Goal: Complete application form: Complete application form

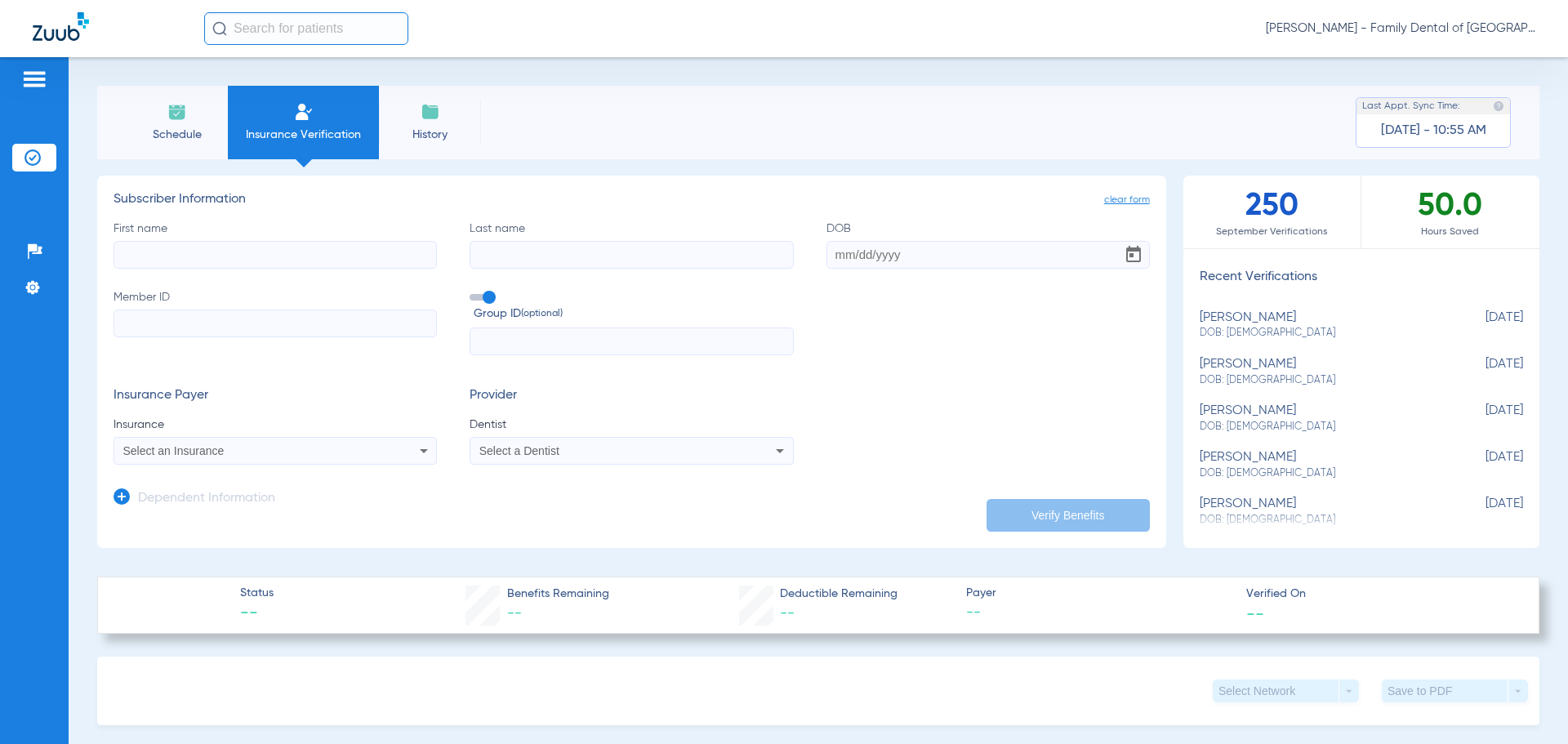
click at [217, 243] on input "First name" at bounding box center [274, 254] width 323 height 28
type input "p"
type input "[PERSON_NAME]"
click at [512, 243] on input "Last name" at bounding box center [631, 254] width 323 height 28
type input "[PERSON_NAME]"
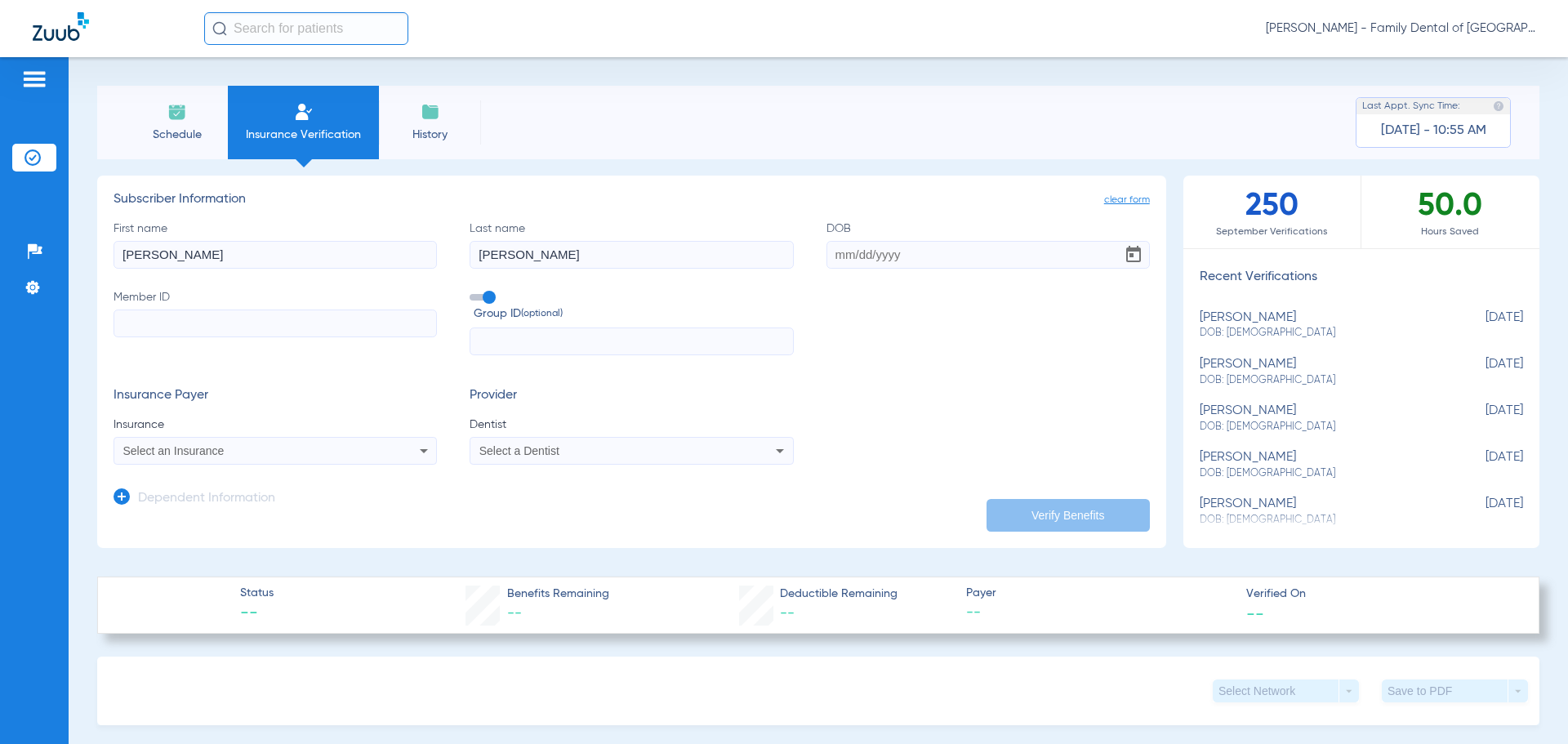
click at [891, 251] on input "DOB" at bounding box center [988, 254] width 323 height 28
type input "[DATE]"
click at [185, 318] on input "Member ID" at bounding box center [274, 323] width 323 height 28
paste input "905917173301"
type input "905917173301"
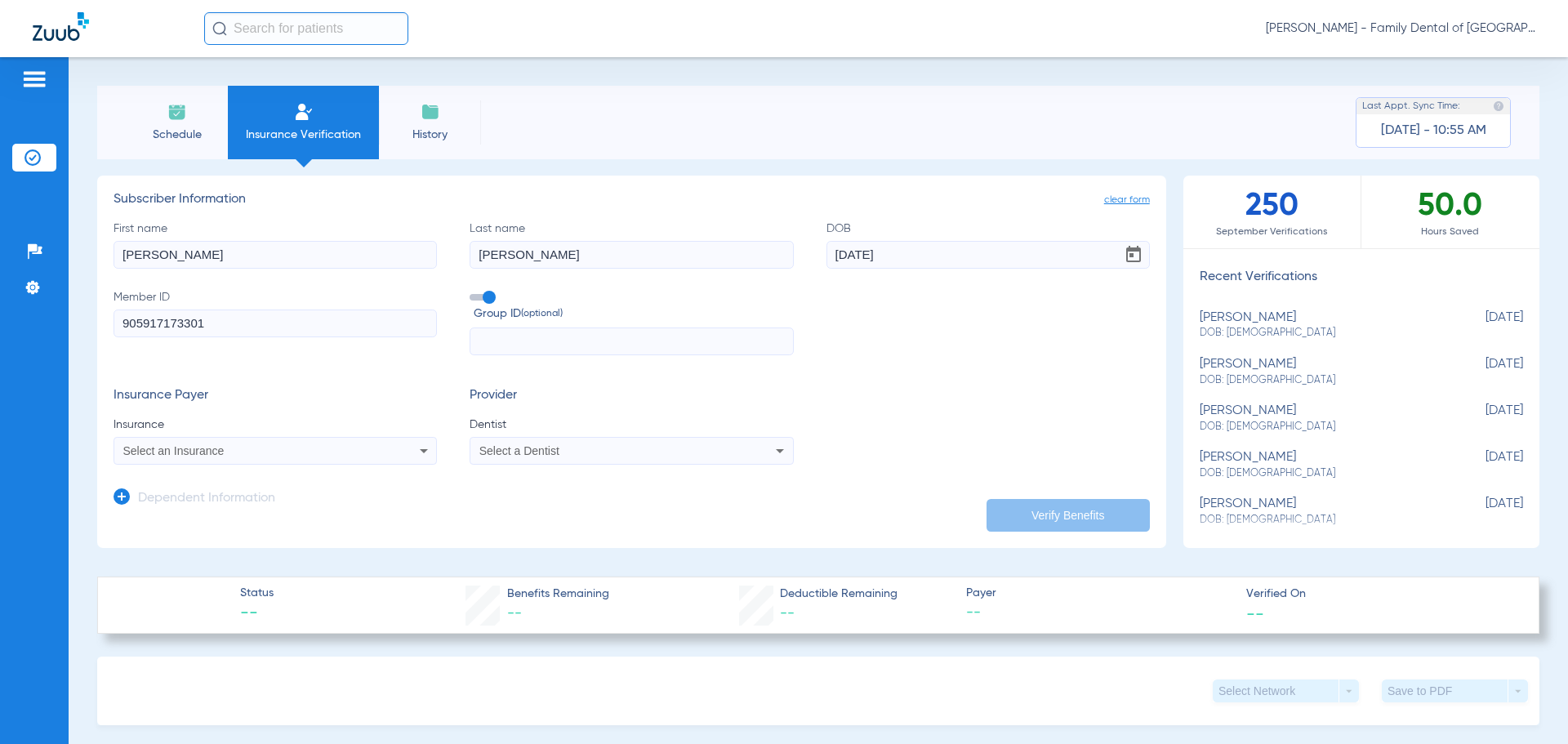
click at [355, 453] on div "Select an Insurance" at bounding box center [245, 451] width 244 height 12
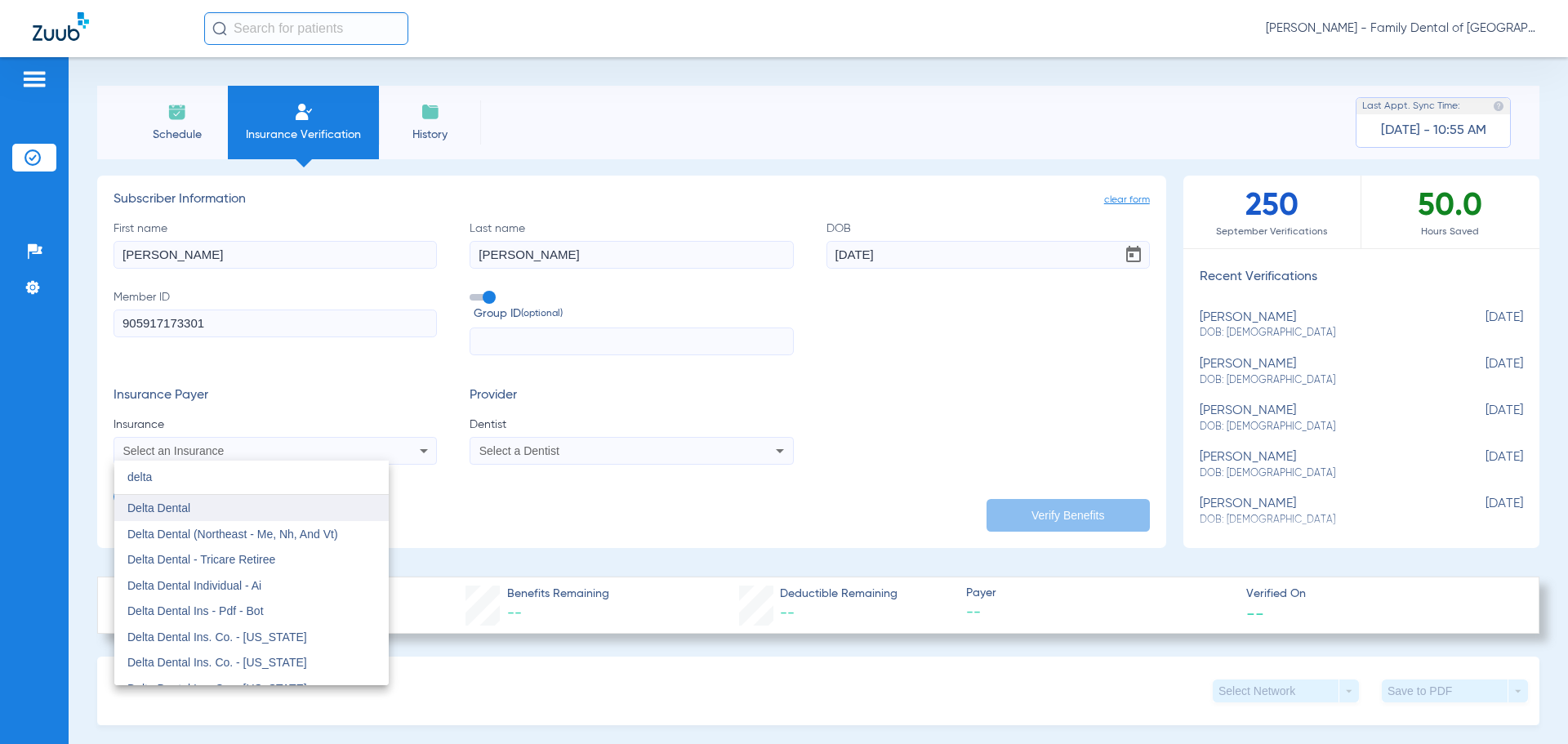
type input "delta"
click at [149, 514] on span "Delta Dental" at bounding box center [158, 508] width 62 height 13
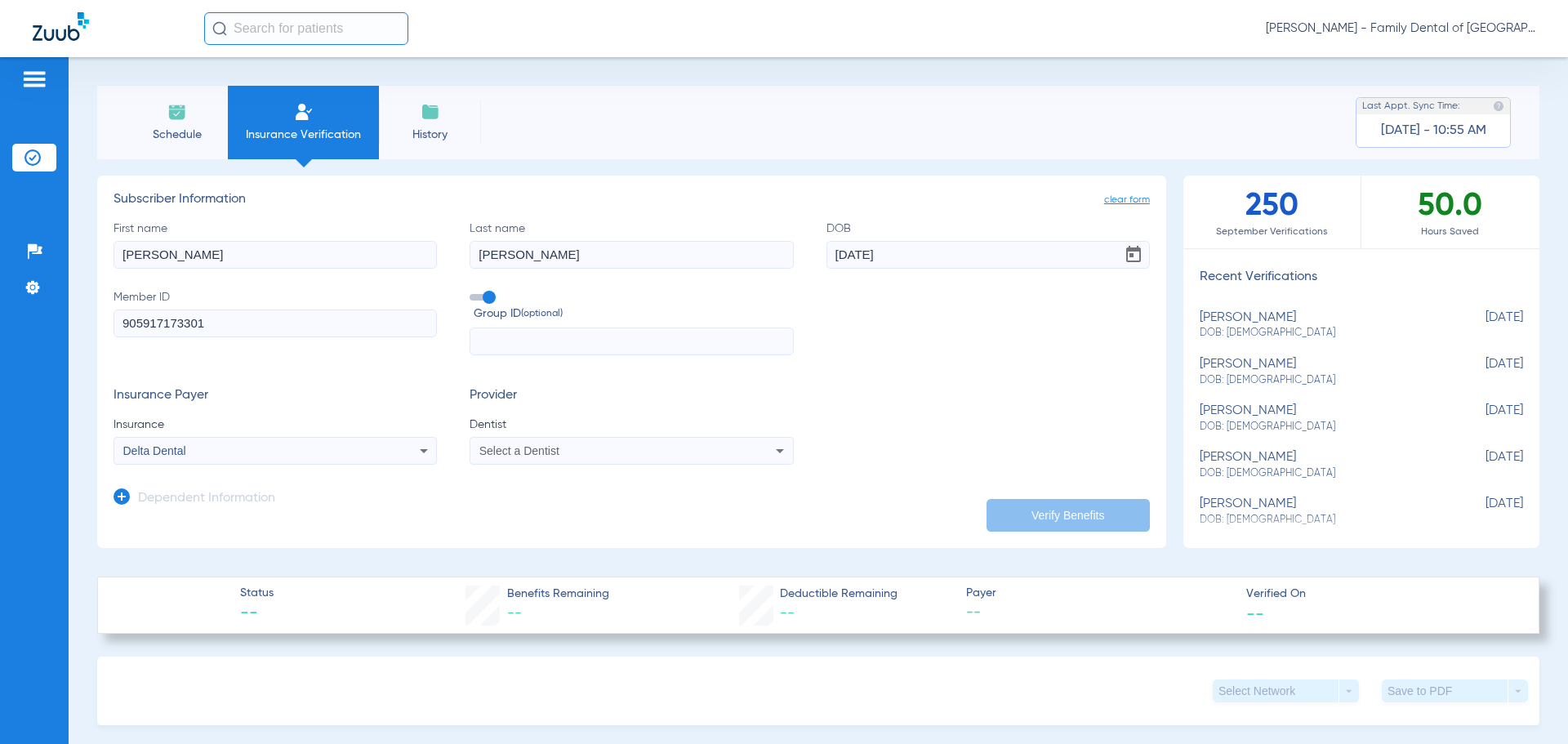
click at [523, 448] on span "Select a Dentist" at bounding box center [520, 451] width 80 height 13
type input "april"
click at [601, 509] on span "[PERSON_NAME] 1487882031" at bounding box center [560, 508] width 159 height 12
click at [551, 341] on input "text" at bounding box center [631, 341] width 323 height 28
paste input "17505-10000"
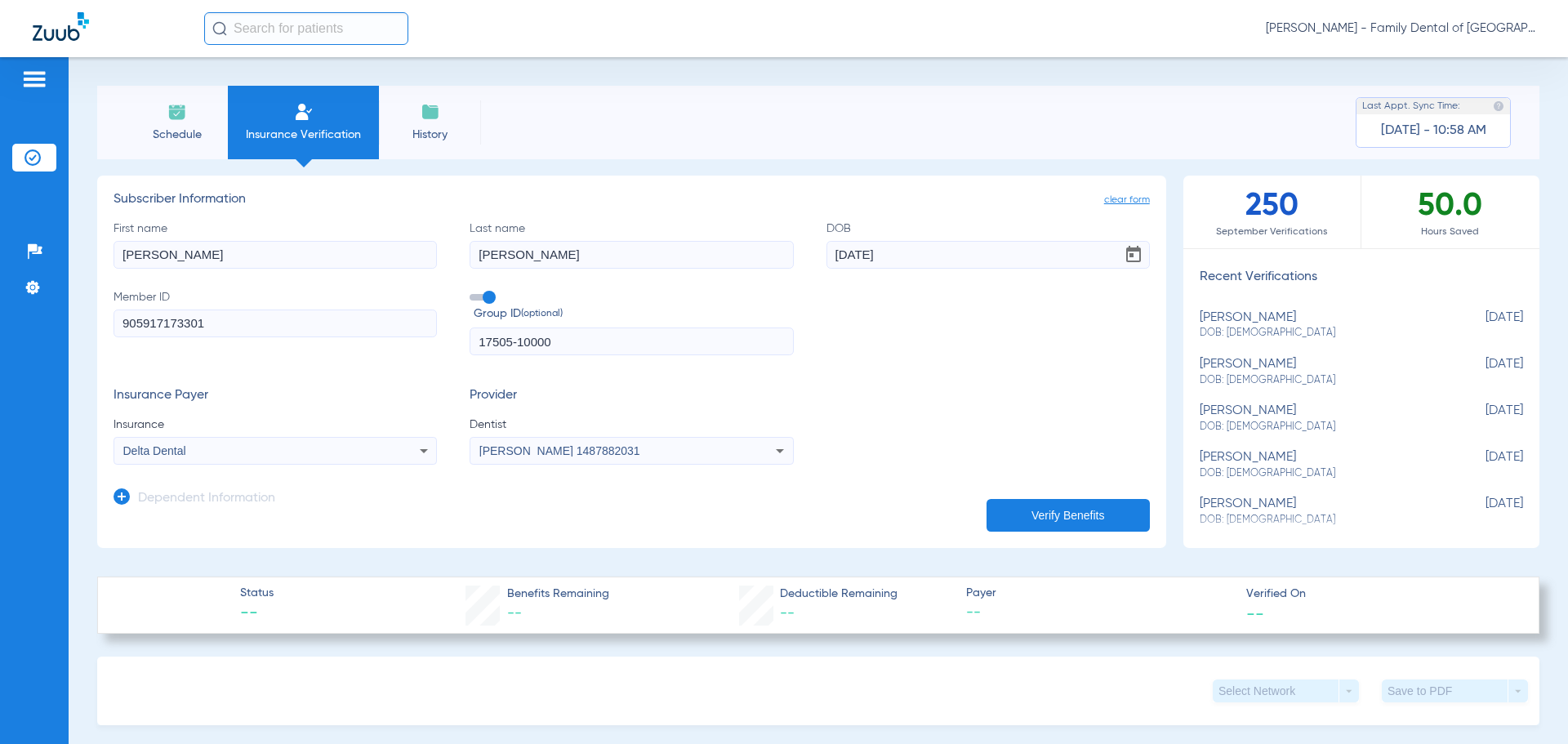
type input "17505-10000"
click at [1037, 517] on button "Verify Benefits" at bounding box center [1068, 515] width 163 height 33
